Goal: Check status: Check status

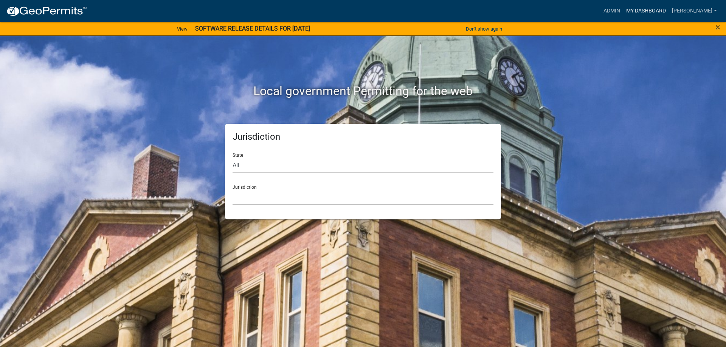
click at [636, 12] on link "My Dashboard" at bounding box center [646, 11] width 46 height 14
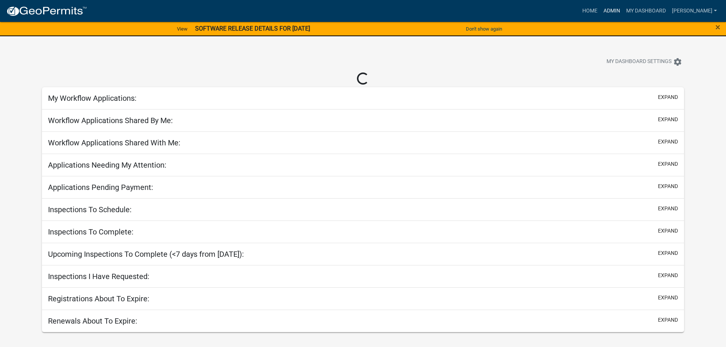
click at [617, 9] on link "Admin" at bounding box center [611, 11] width 23 height 14
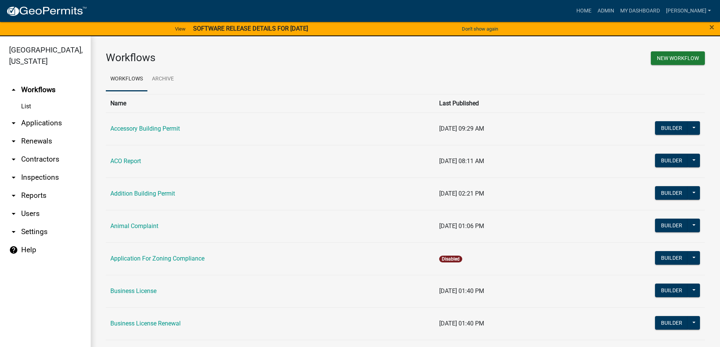
click at [42, 124] on link "arrow_drop_down Applications" at bounding box center [45, 123] width 91 height 18
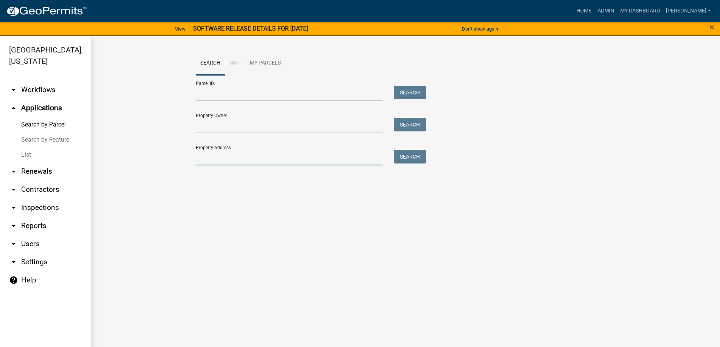
click at [231, 154] on input "Property Address:" at bounding box center [289, 157] width 187 height 15
type input "6800"
click at [409, 155] on button "Search" at bounding box center [410, 157] width 32 height 14
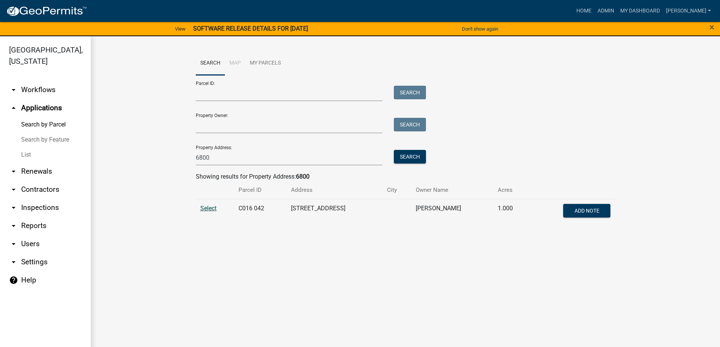
click at [209, 210] on span "Select" at bounding box center [208, 208] width 16 height 7
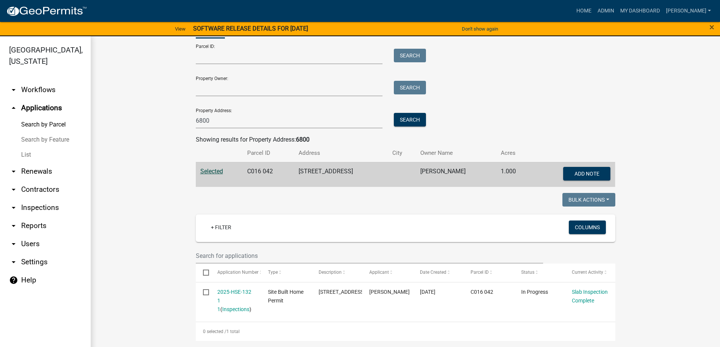
scroll to position [9, 0]
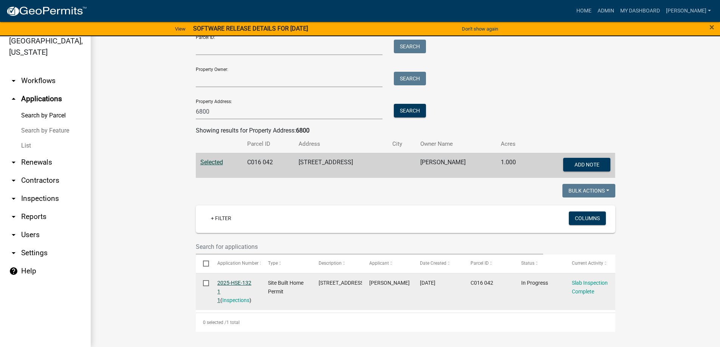
click at [223, 285] on link "2025-HSE-132 1 1" at bounding box center [234, 291] width 34 height 23
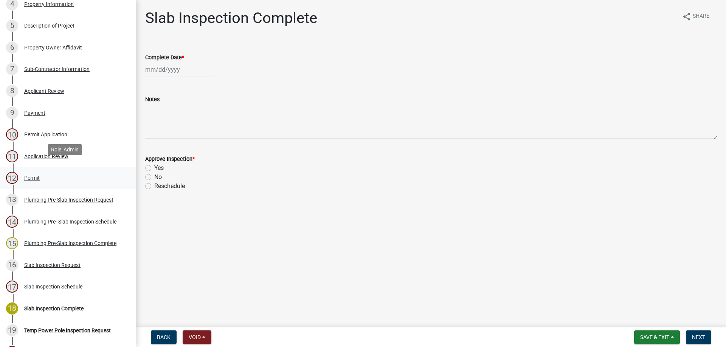
scroll to position [265, 0]
